Goal: Transaction & Acquisition: Purchase product/service

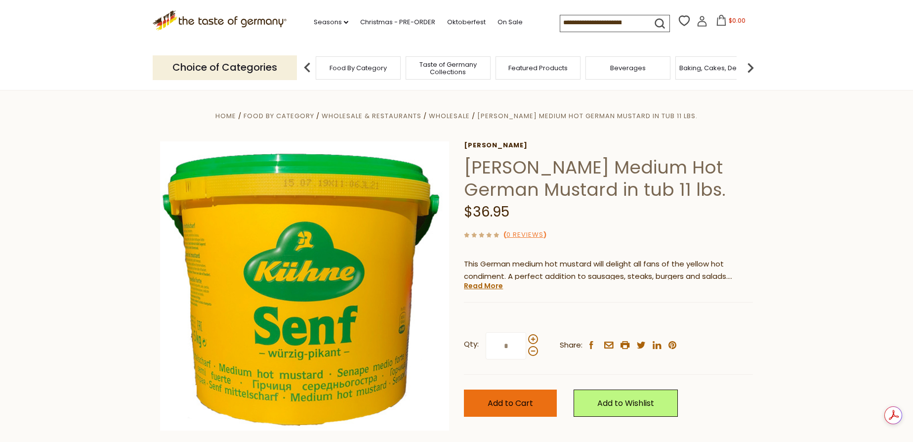
click at [513, 404] on span "Add to Cart" at bounding box center [510, 402] width 45 height 11
click at [736, 20] on span "$36.95" at bounding box center [737, 20] width 20 height 8
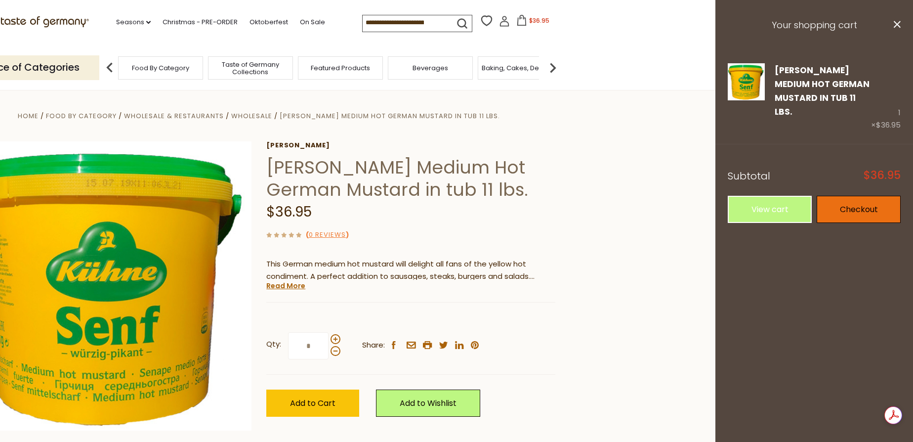
click at [867, 199] on link "Checkout" at bounding box center [859, 209] width 84 height 27
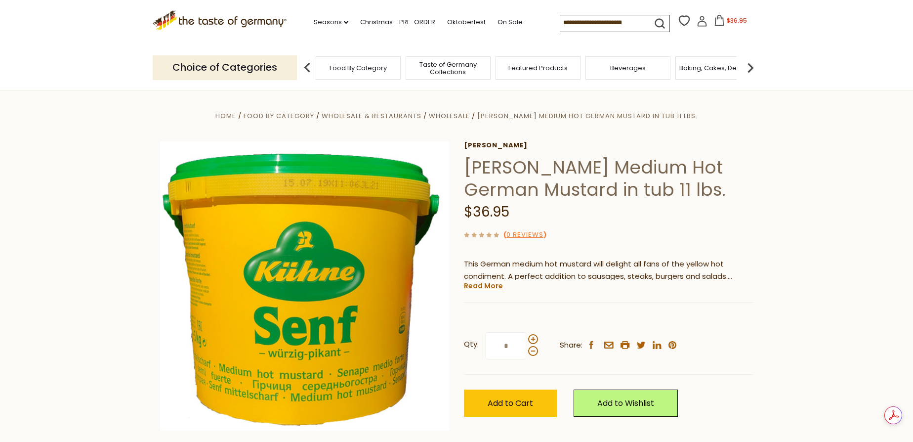
click at [728, 21] on span "$36.95" at bounding box center [737, 20] width 20 height 8
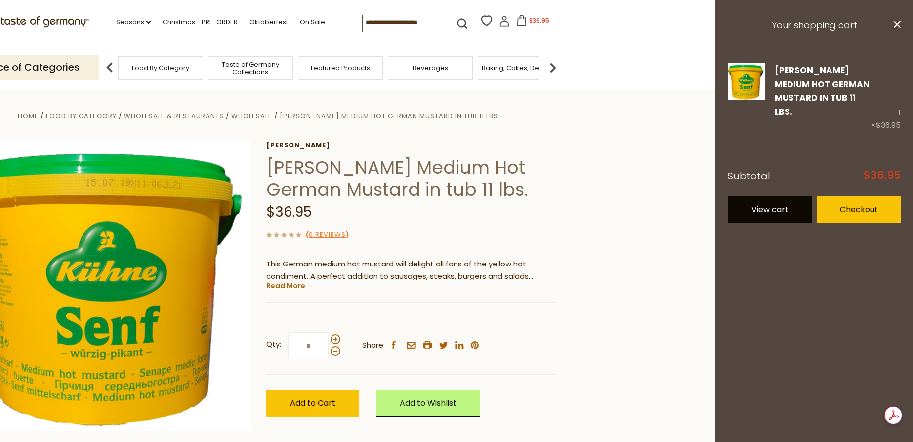
click at [777, 196] on link "View cart" at bounding box center [770, 209] width 84 height 27
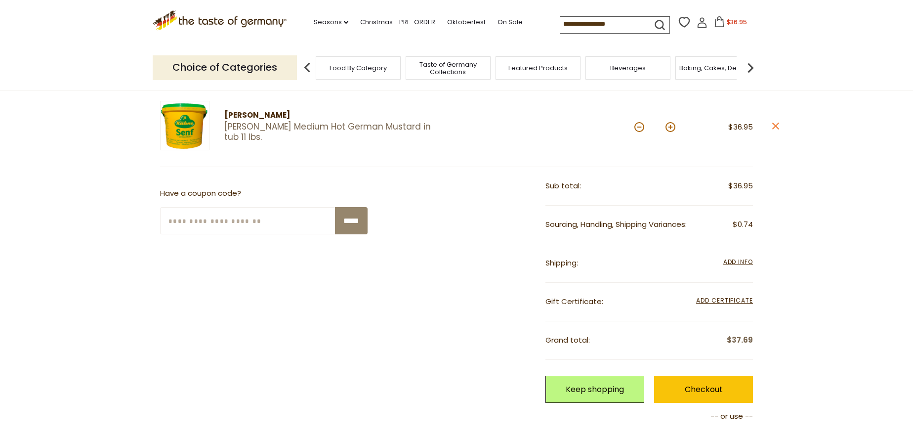
scroll to position [134, 0]
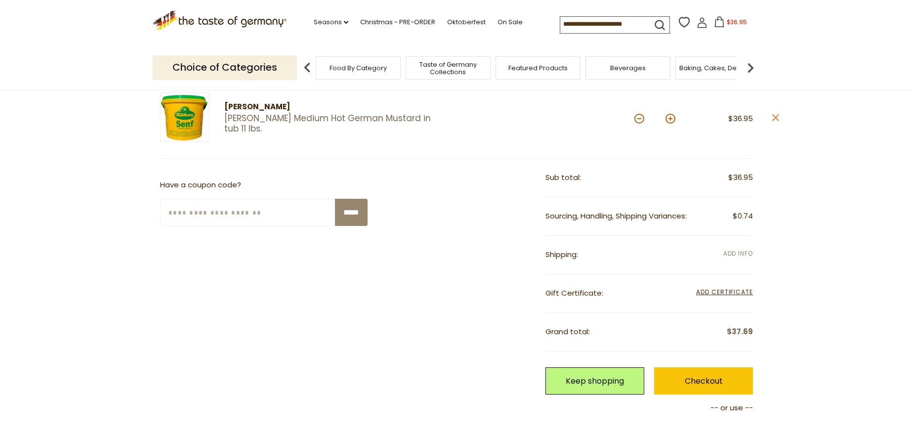
click at [731, 252] on span "Add Info" at bounding box center [738, 253] width 30 height 8
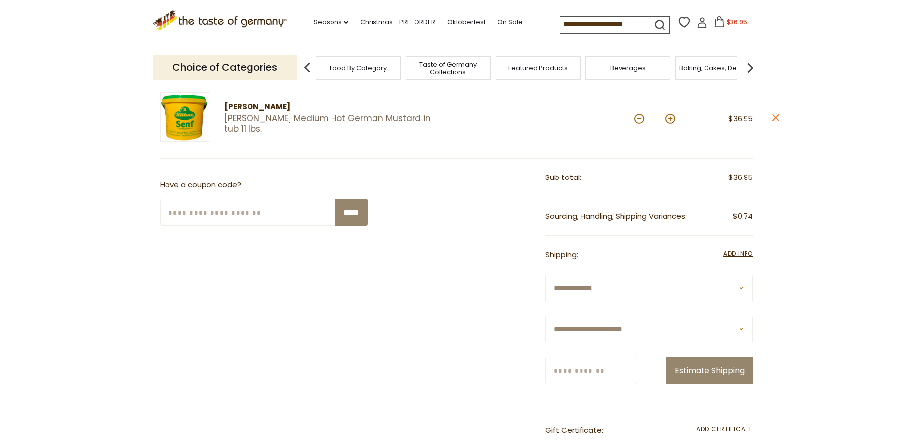
click at [740, 330] on select "**********" at bounding box center [648, 329] width 207 height 27
select select "**"
click at [545, 316] on select "**********" at bounding box center [648, 329] width 207 height 27
click at [613, 368] on input "Zip/Postcode" at bounding box center [590, 370] width 91 height 27
type input "*****"
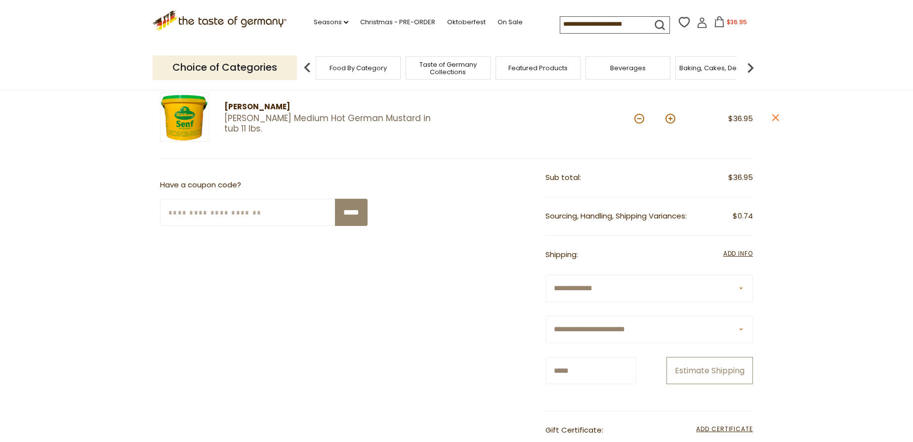
click at [715, 370] on button "Estimate Shipping" at bounding box center [709, 370] width 86 height 27
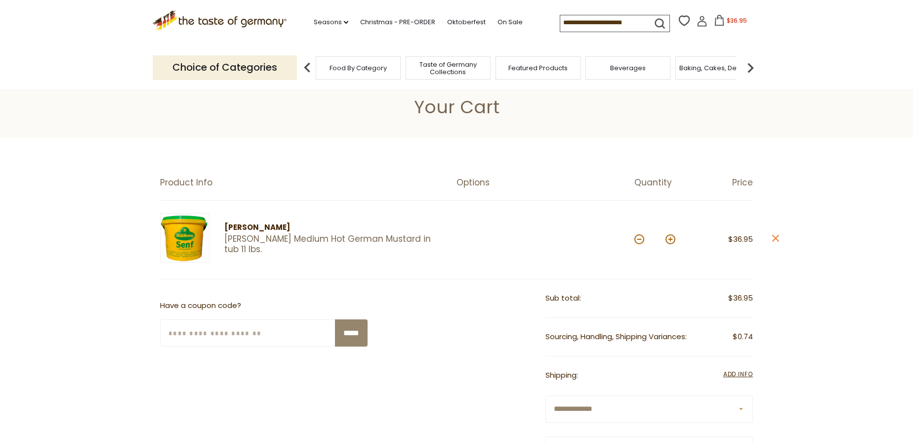
scroll to position [0, 0]
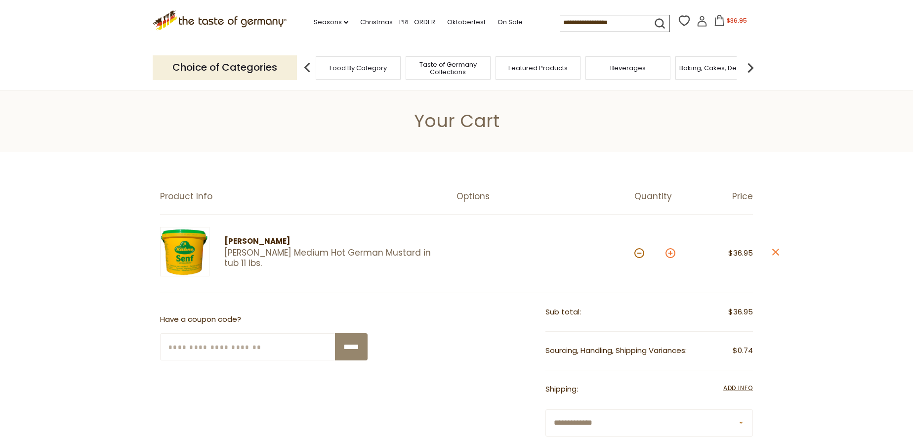
click at [674, 252] on button at bounding box center [670, 253] width 10 height 10
type input "*"
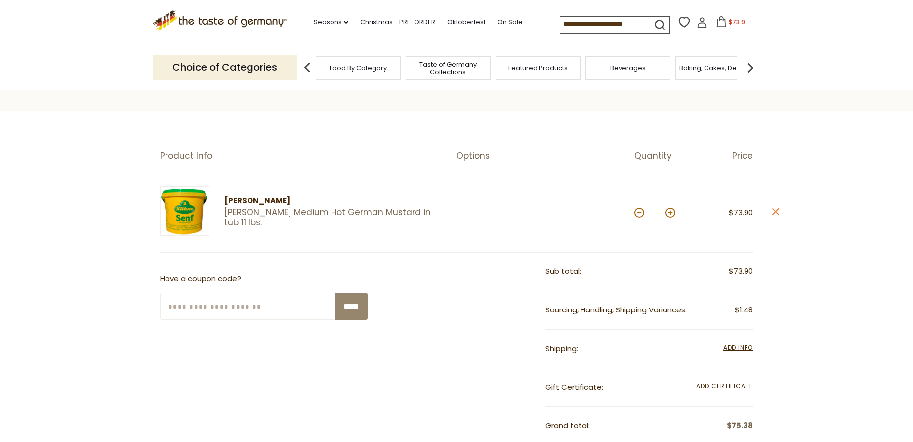
scroll to position [224, 0]
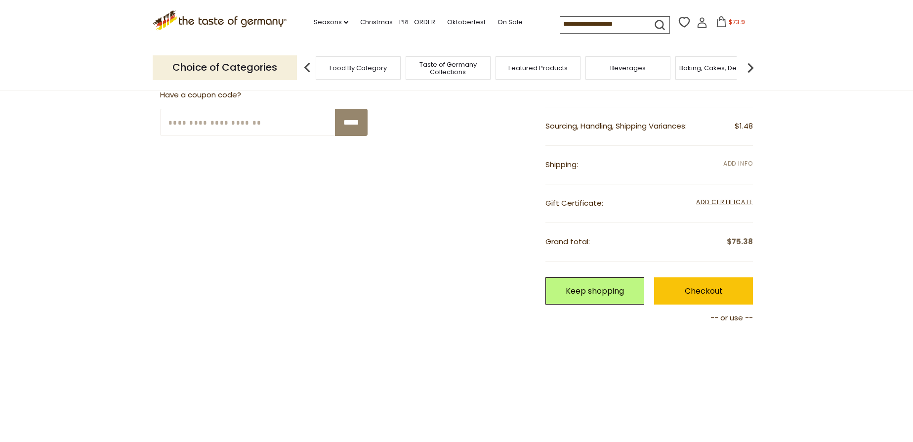
click at [746, 161] on span "Add Info" at bounding box center [738, 163] width 30 height 8
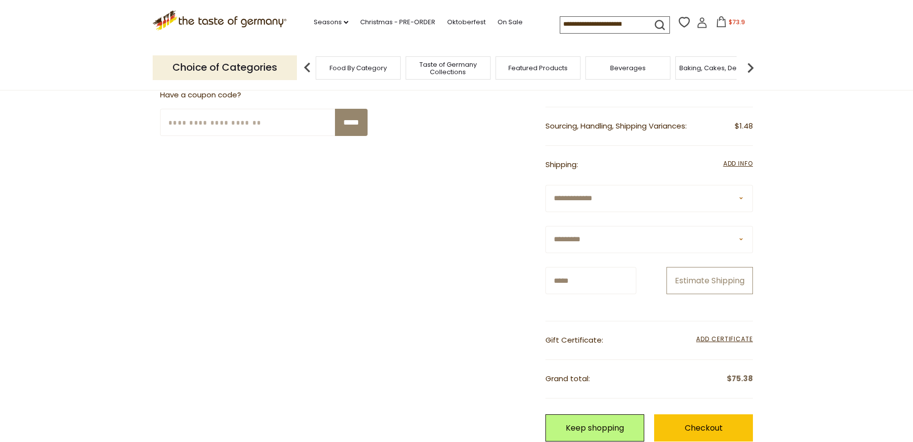
click at [722, 282] on button "Estimate Shipping" at bounding box center [709, 280] width 86 height 27
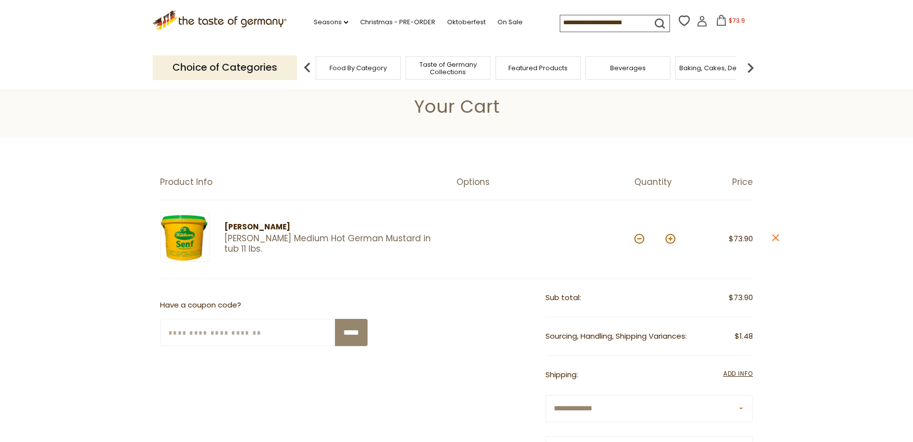
scroll to position [0, 0]
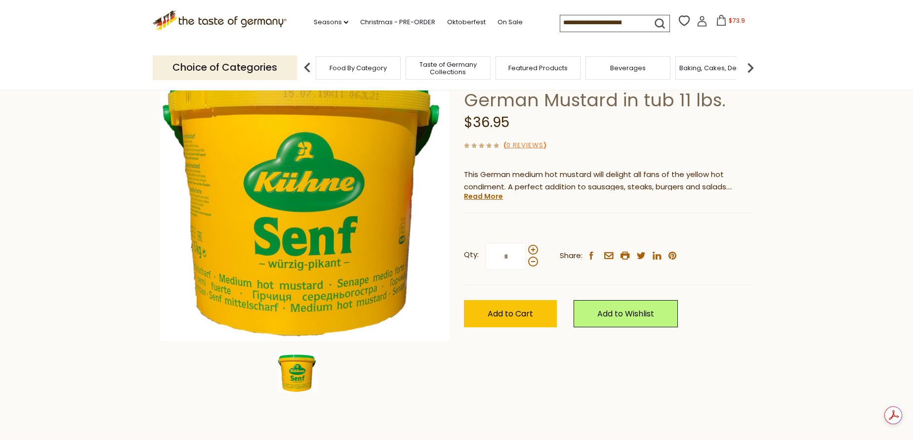
scroll to position [179, 0]
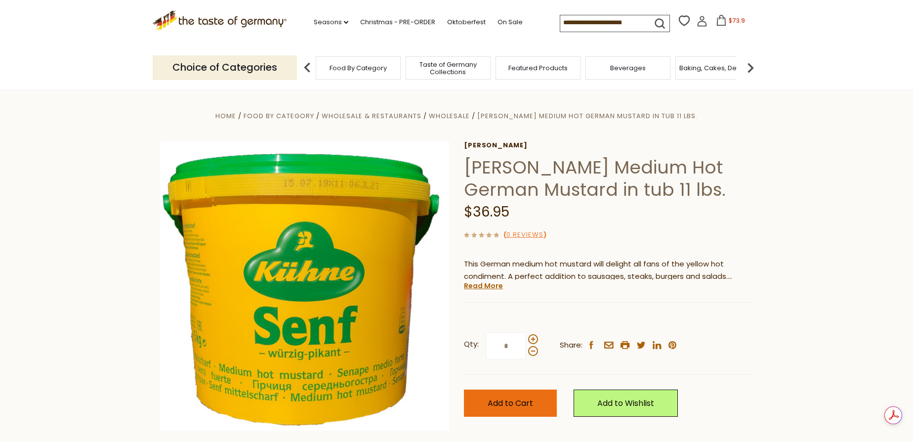
click at [519, 401] on span "Add to Cart" at bounding box center [510, 402] width 45 height 11
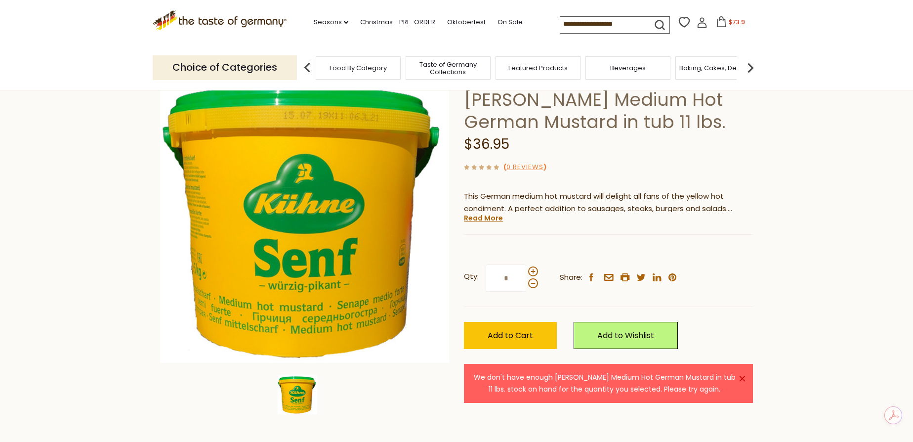
scroll to position [44, 0]
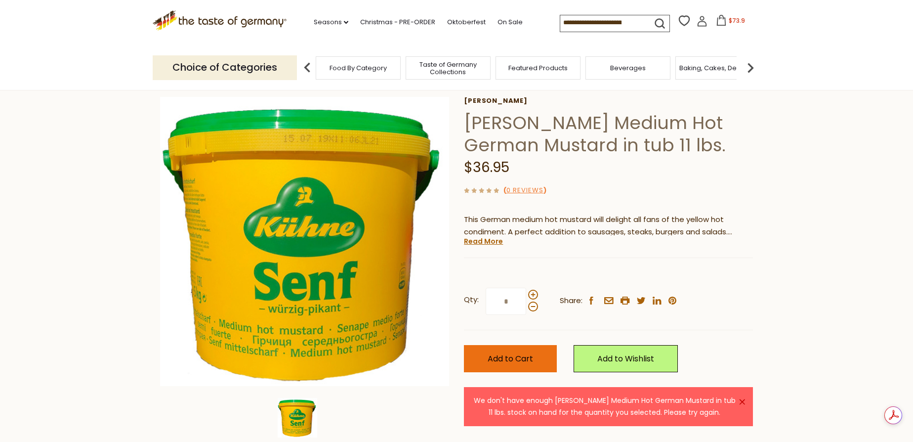
click at [507, 358] on span "Add to Cart" at bounding box center [510, 358] width 45 height 11
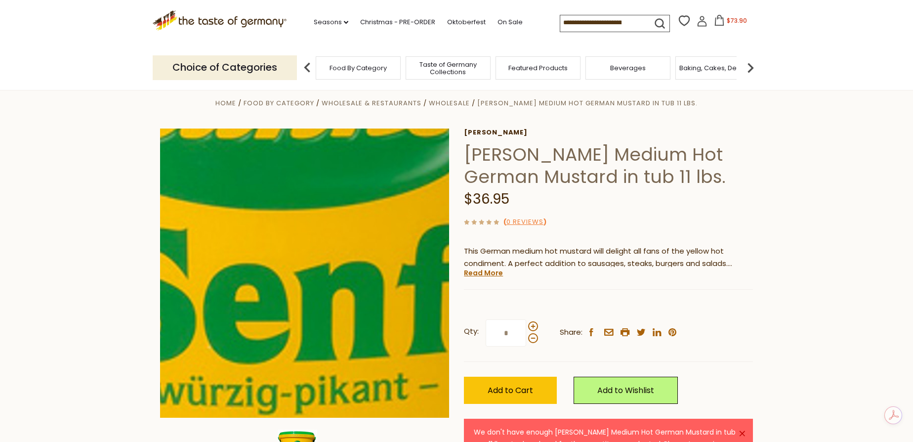
scroll to position [0, 0]
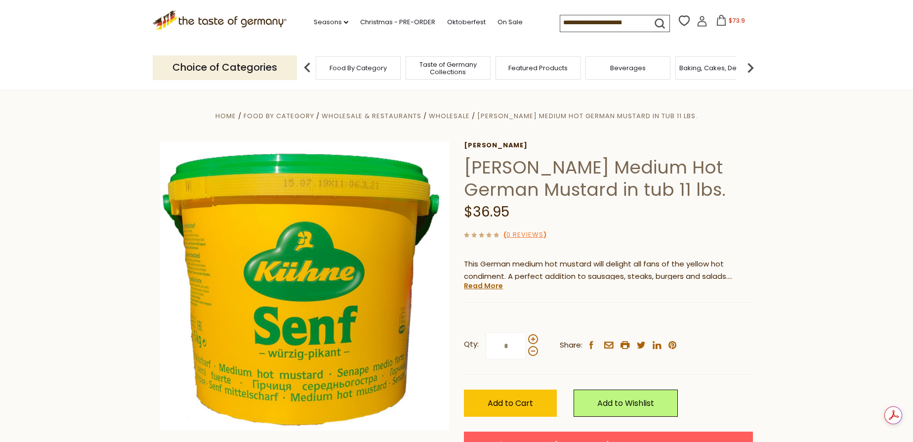
click at [733, 20] on span "$73.9" at bounding box center [737, 20] width 16 height 8
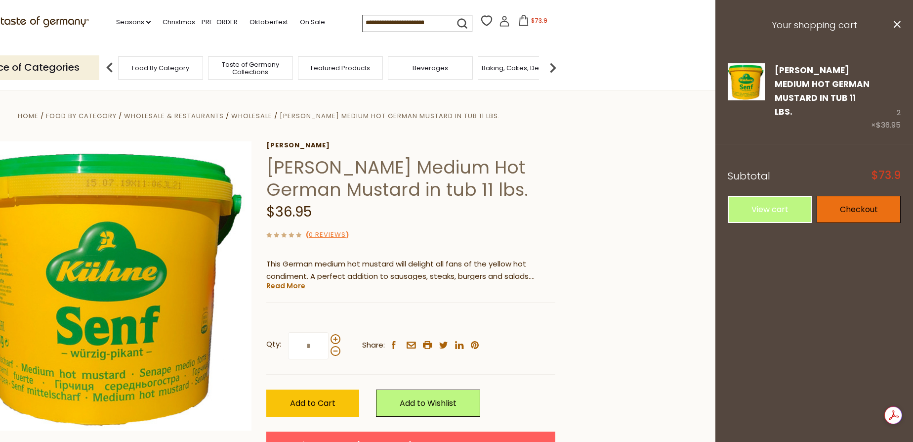
click at [854, 196] on link "Checkout" at bounding box center [859, 209] width 84 height 27
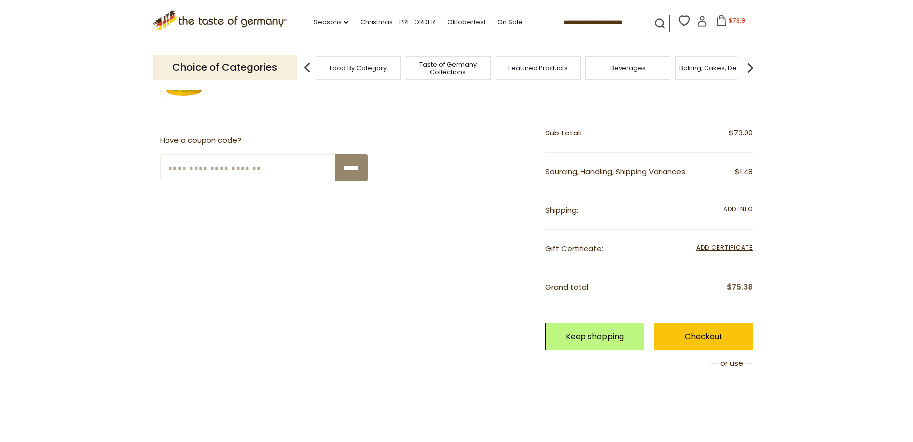
scroll to position [179, 0]
click at [738, 207] on span "Add Info" at bounding box center [738, 208] width 30 height 8
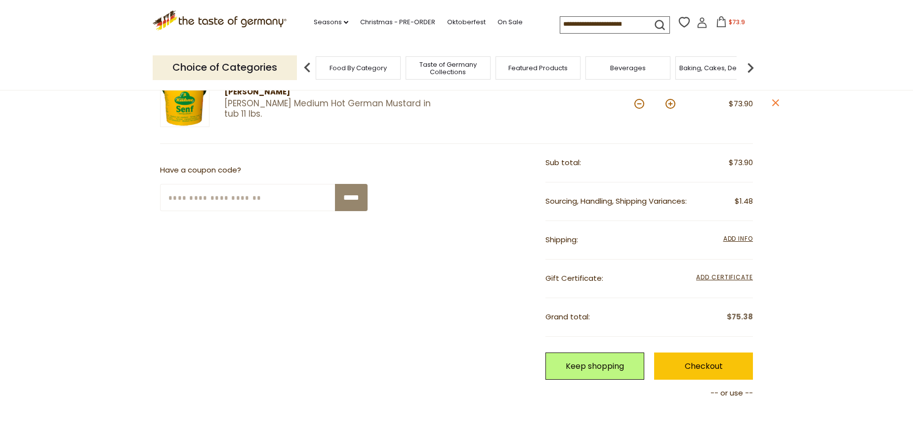
scroll to position [89, 0]
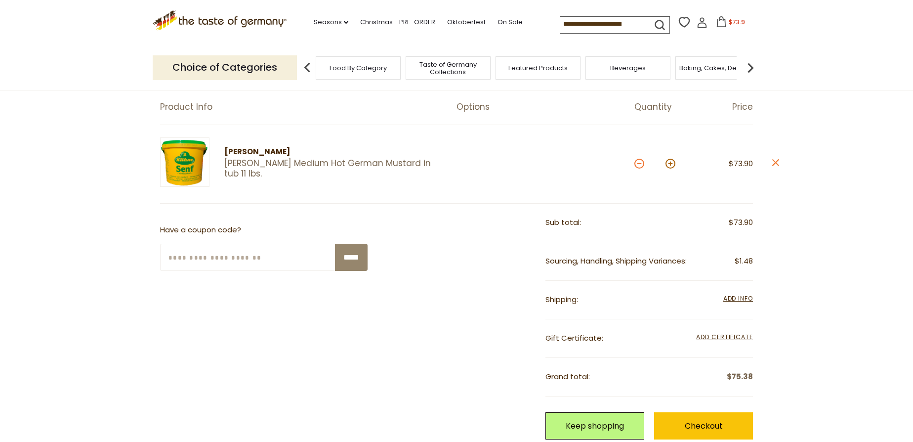
click at [638, 166] on button at bounding box center [639, 164] width 10 height 10
type input "*"
